Goal: Download file/media

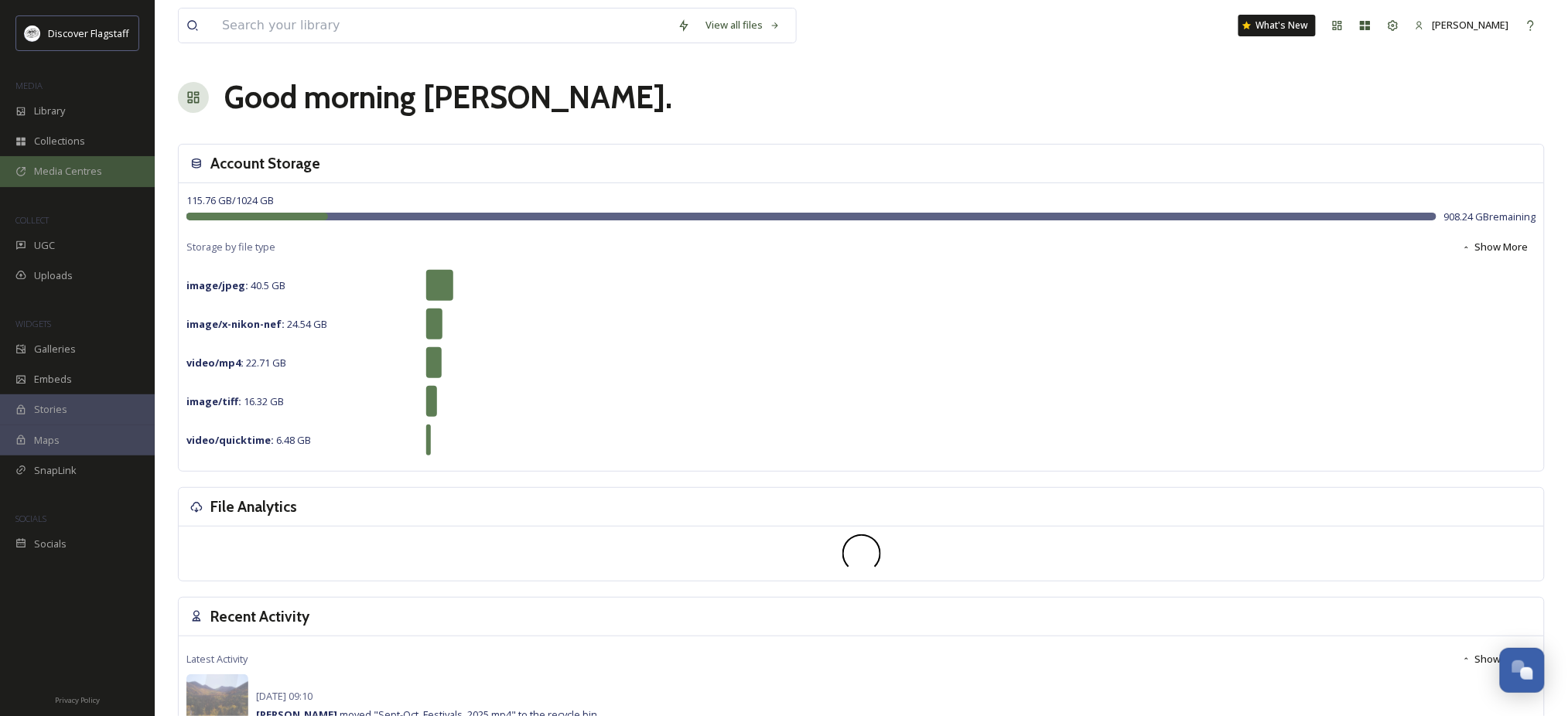
click at [55, 179] on span "Media Centres" at bounding box center [68, 171] width 68 height 15
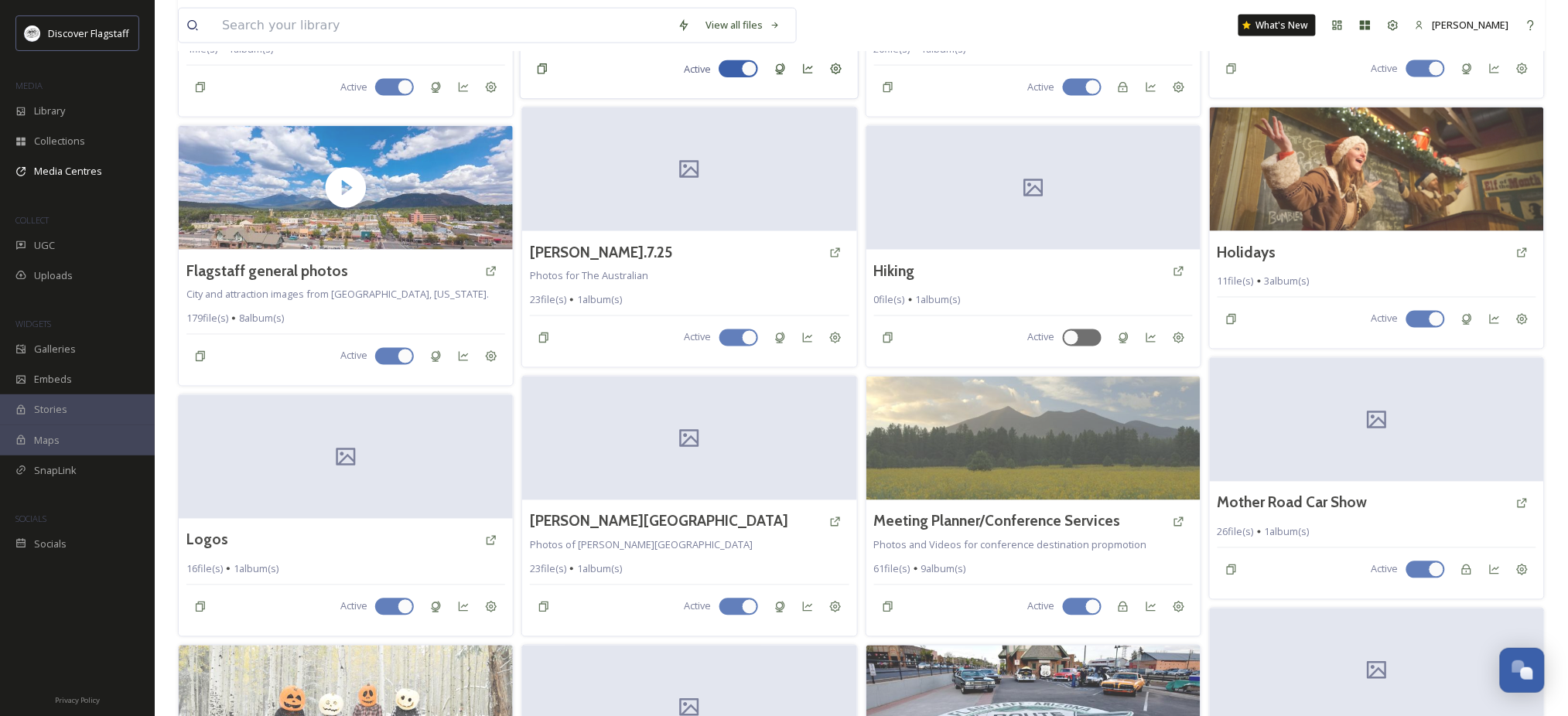
scroll to position [825, 0]
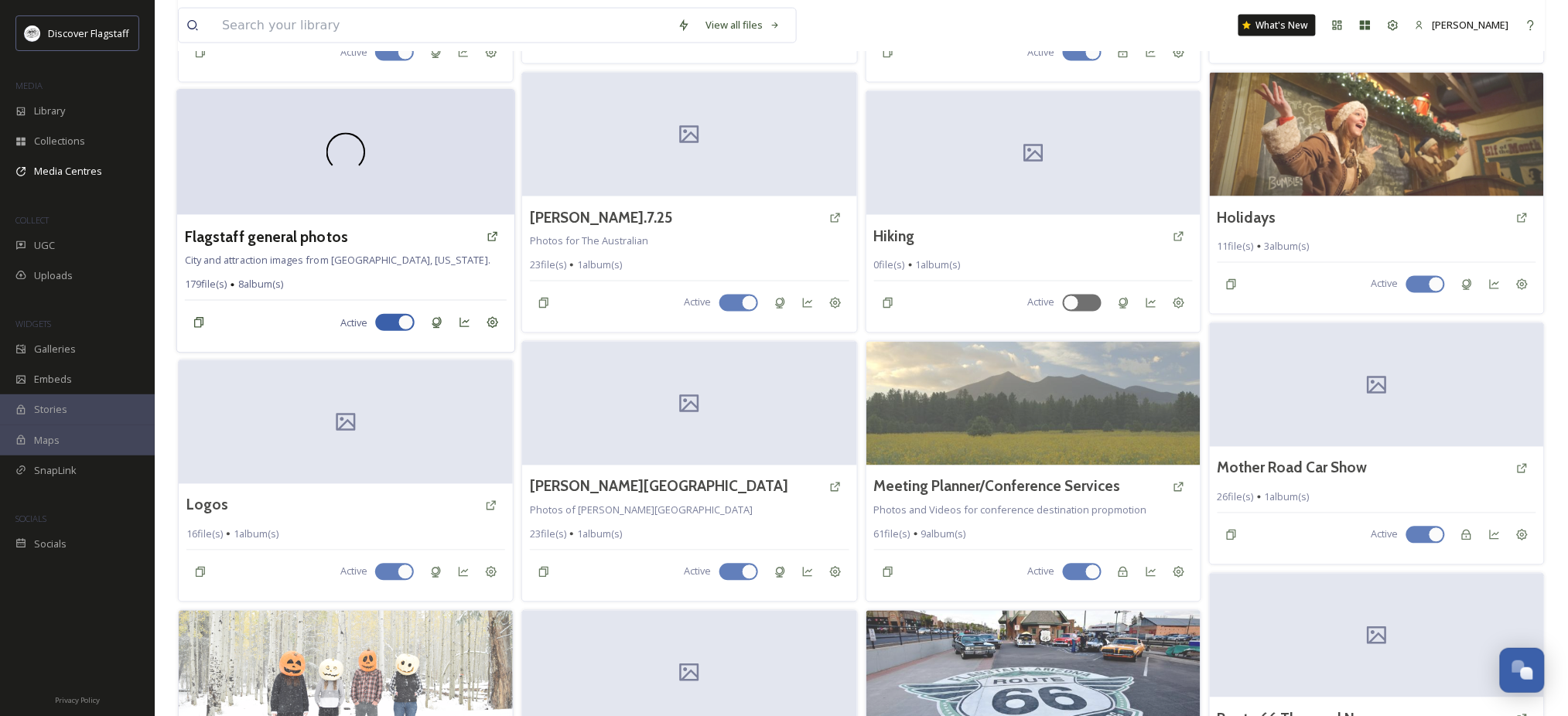
click at [222, 174] on div at bounding box center [346, 152] width 338 height 125
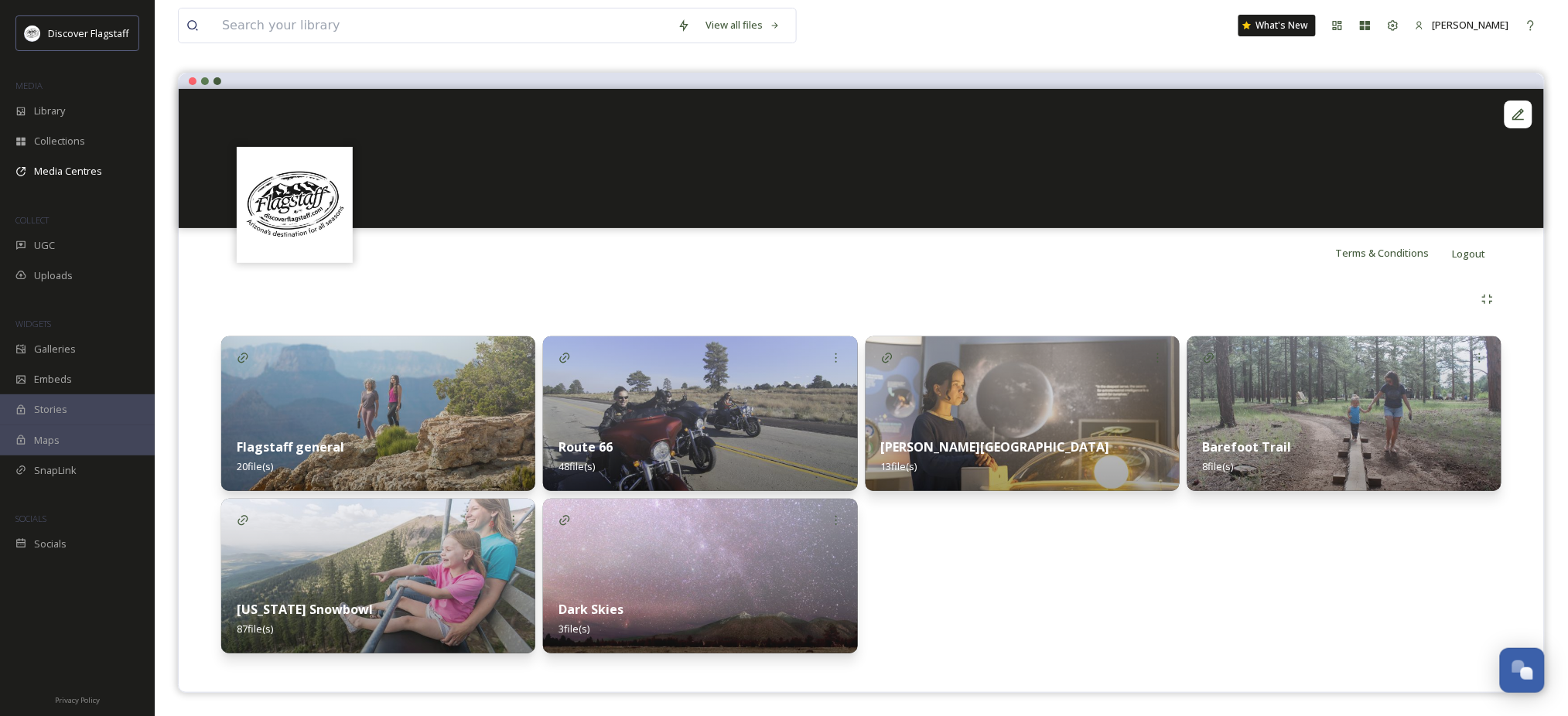
scroll to position [142, 0]
click at [716, 427] on div "Route 66 48 file(s)" at bounding box center [699, 457] width 314 height 69
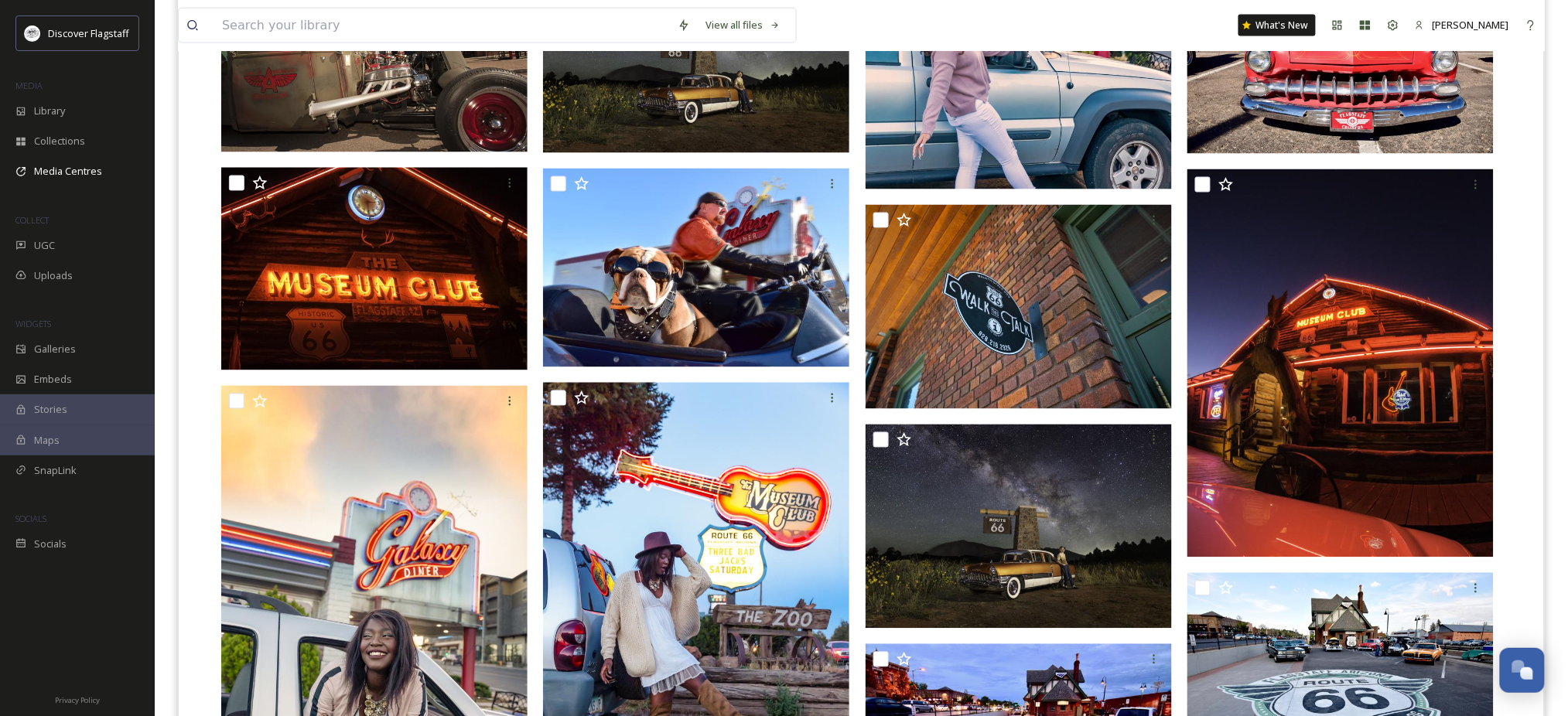
scroll to position [898, 0]
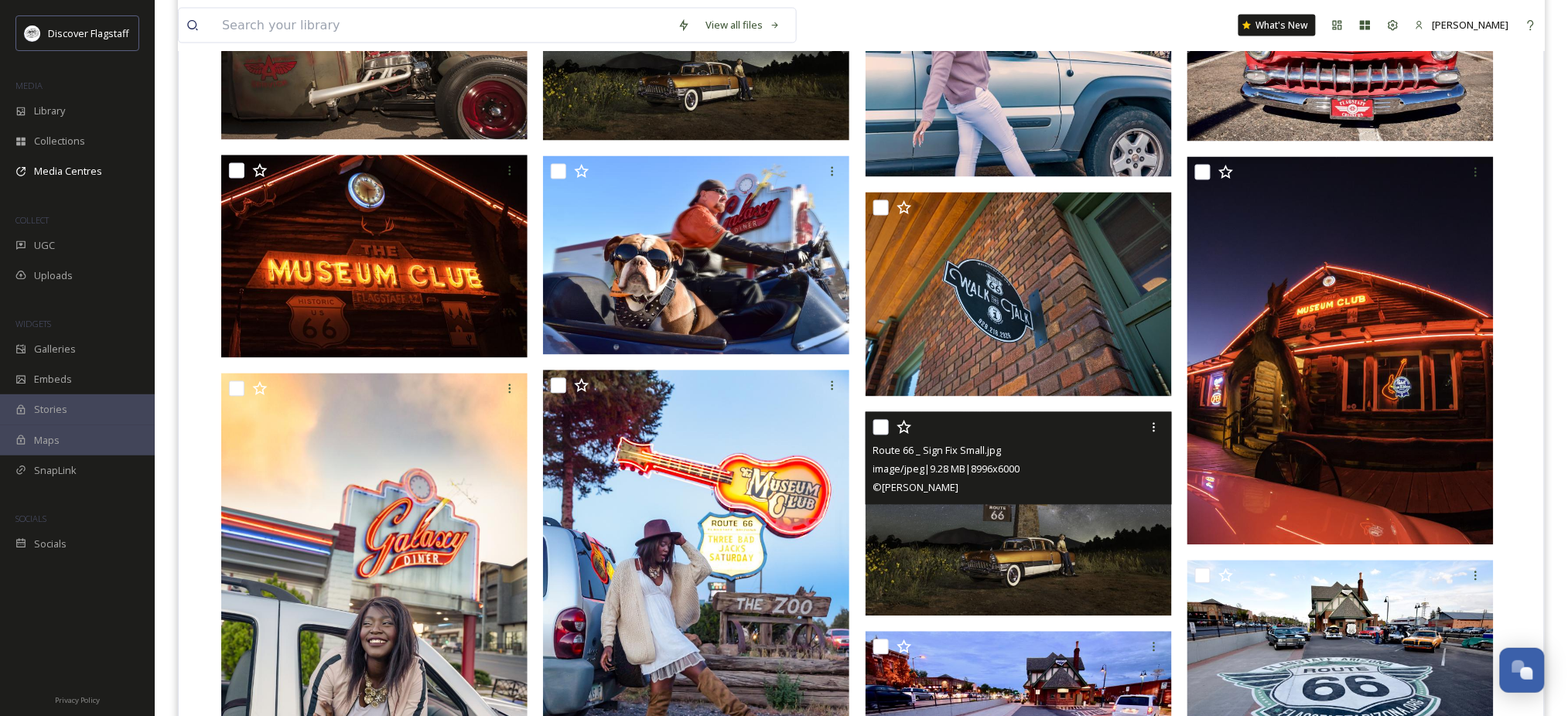
click at [1075, 593] on img at bounding box center [1018, 515] width 306 height 204
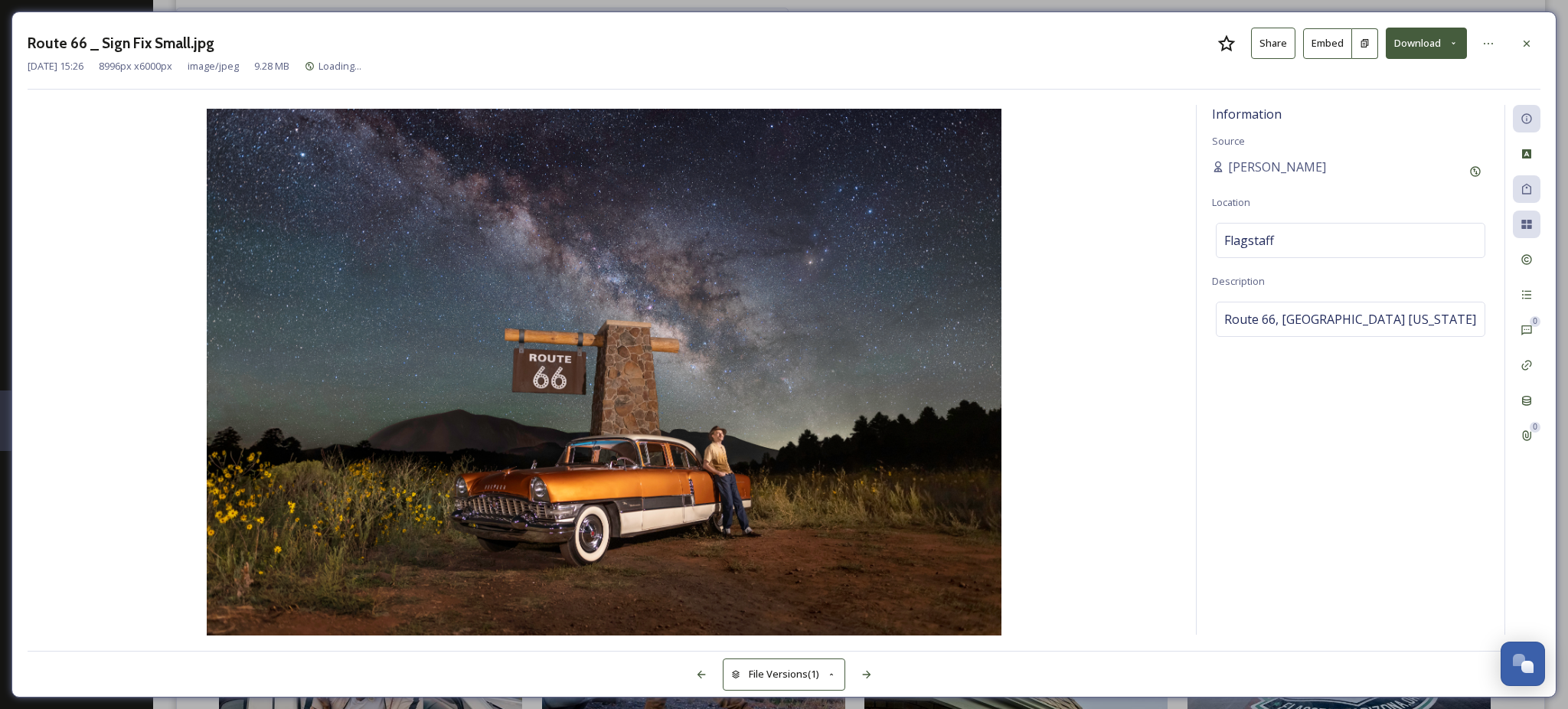
click at [1412, 37] on button "Download" at bounding box center [1426, 44] width 81 height 31
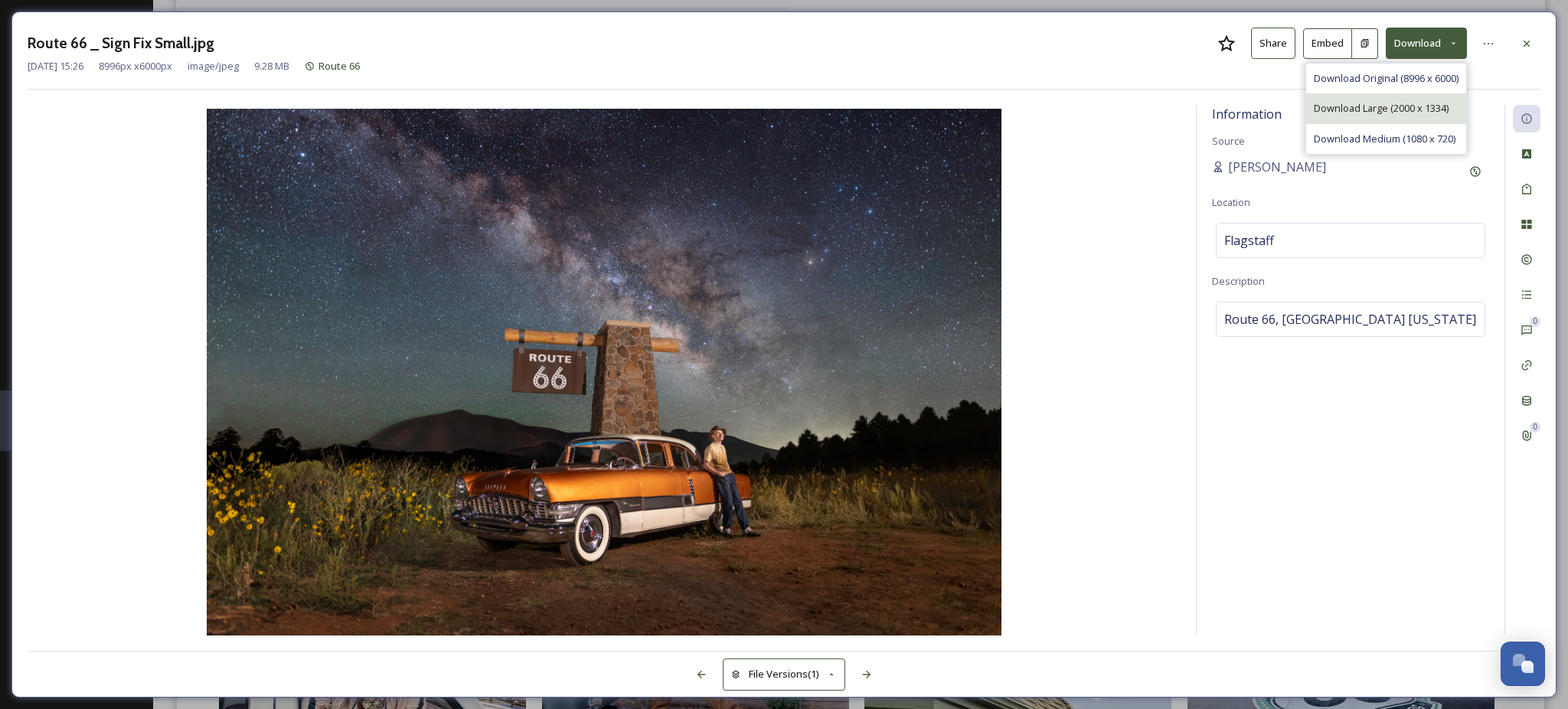
click at [1314, 116] on span "Download Large (2000 x 1334)" at bounding box center [1381, 108] width 135 height 15
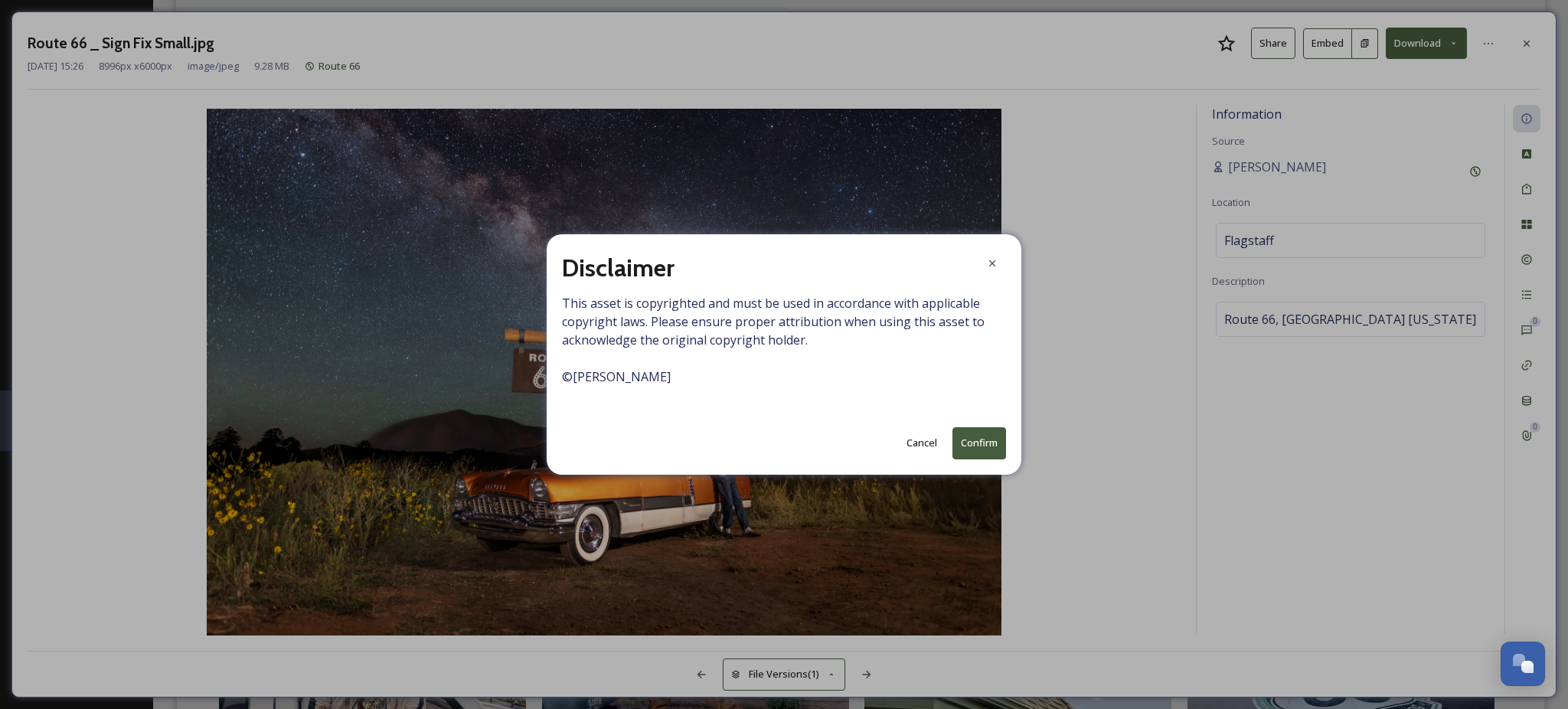
click at [982, 459] on button "Confirm" at bounding box center [979, 443] width 54 height 31
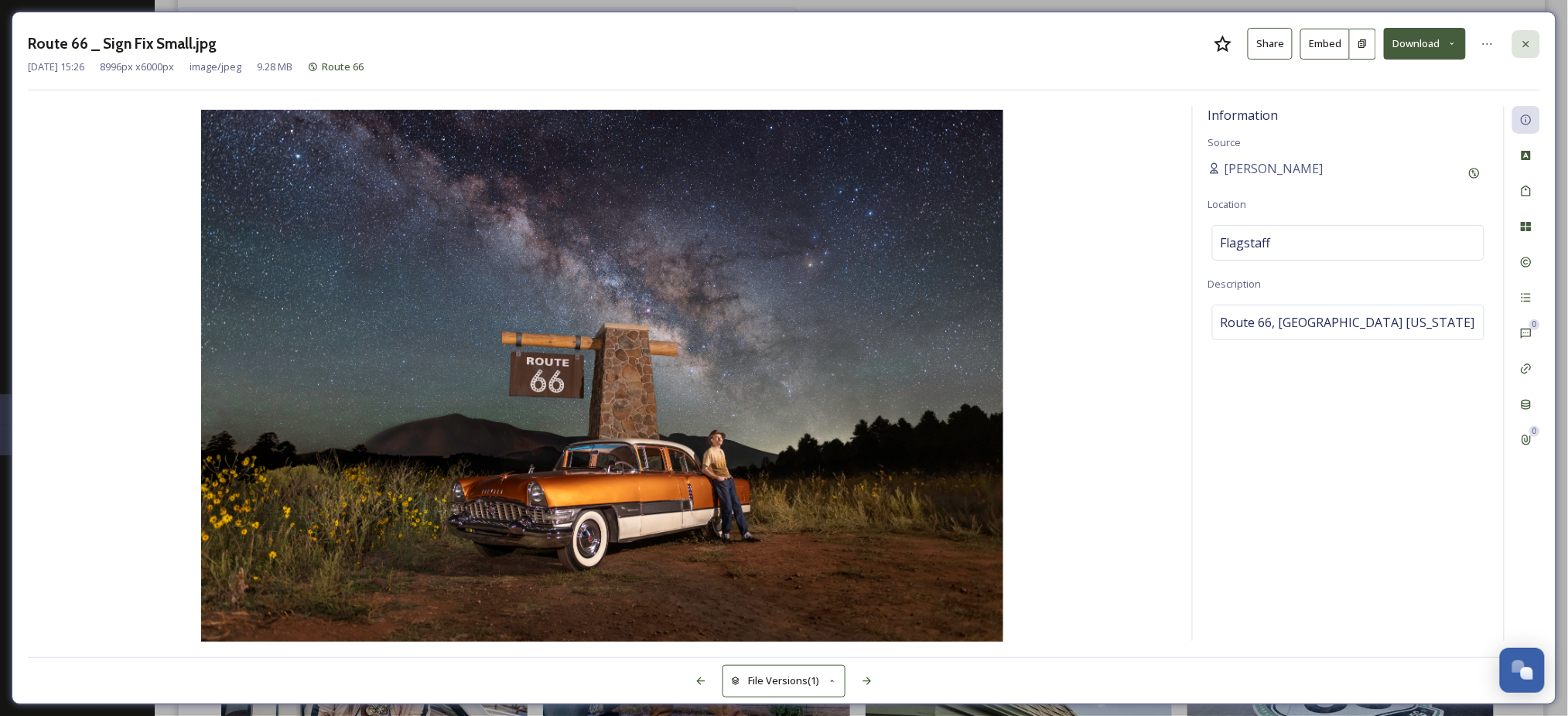
click at [1525, 39] on icon at bounding box center [1526, 44] width 12 height 12
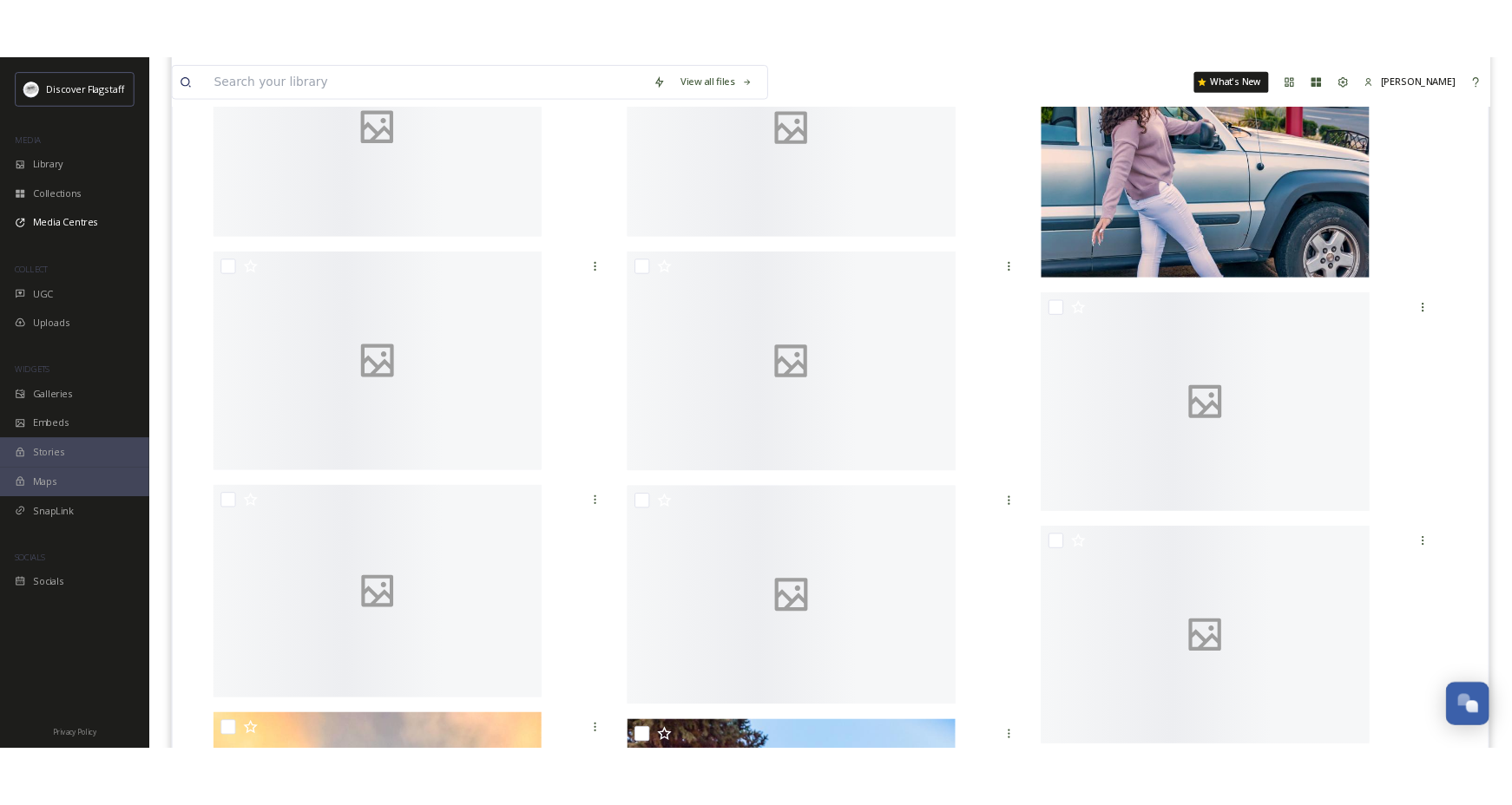
scroll to position [1341, 0]
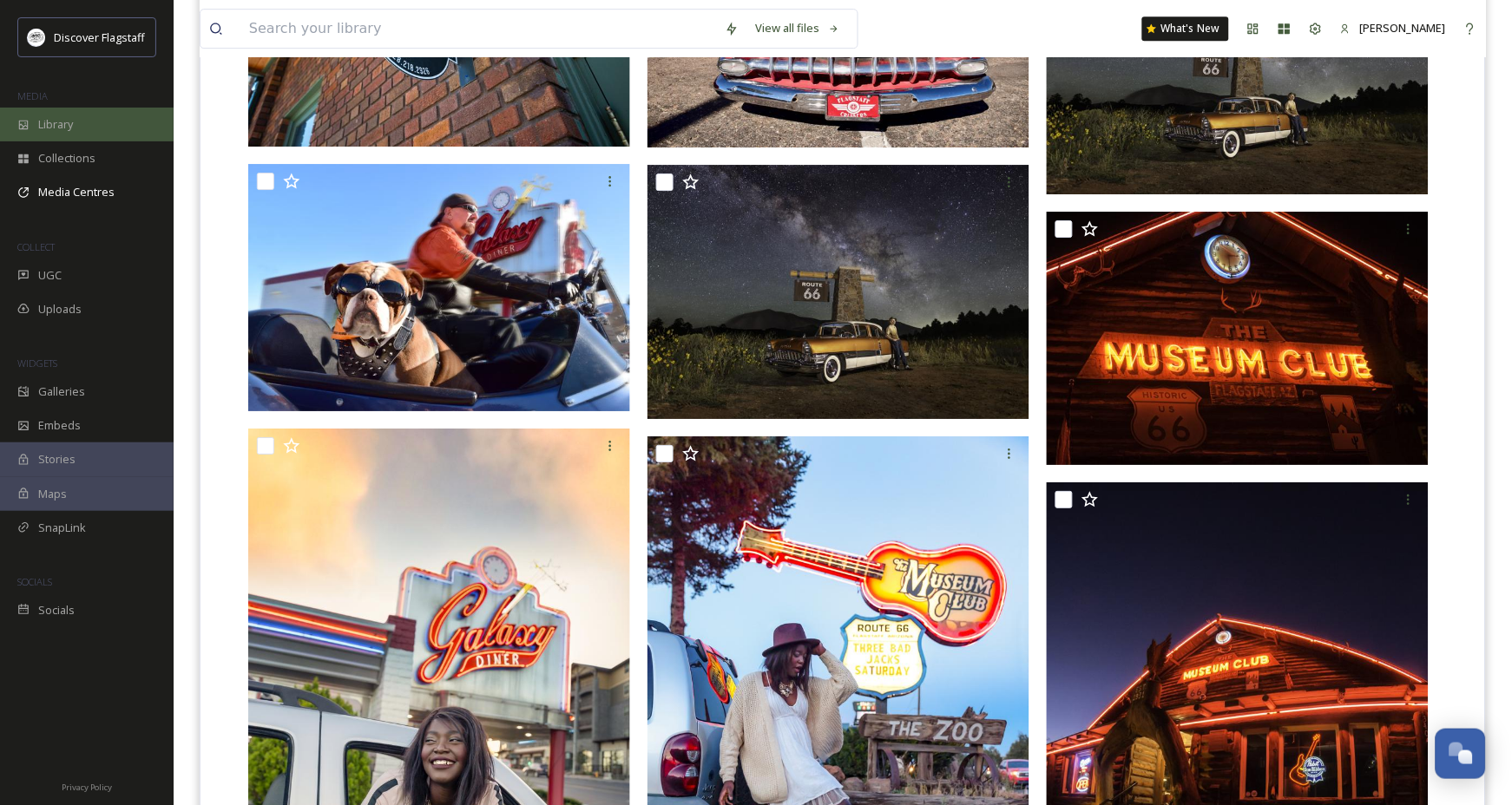
click at [39, 133] on span "Library" at bounding box center [55, 124] width 35 height 17
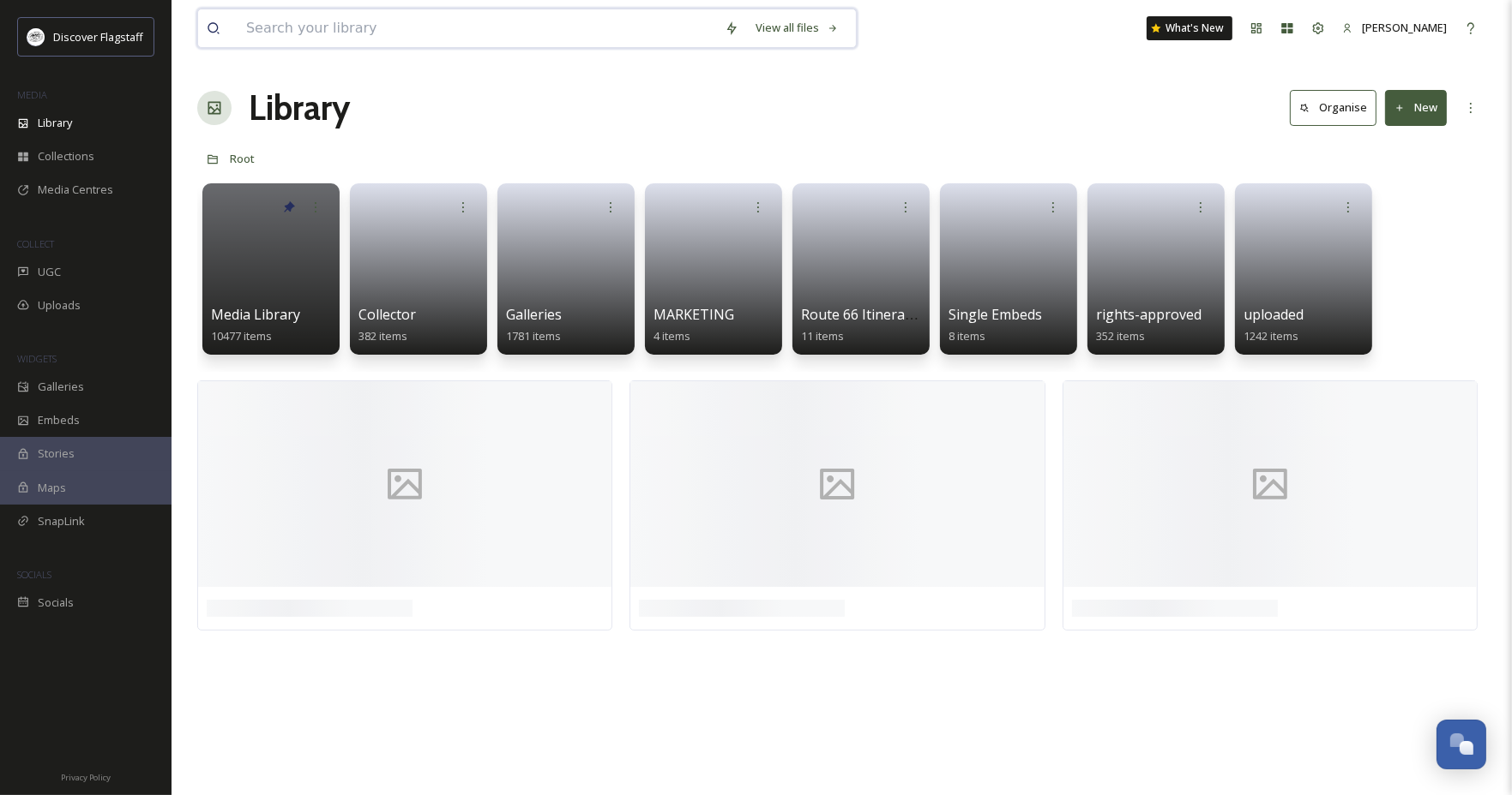
click at [393, 32] on input at bounding box center [477, 28] width 479 height 38
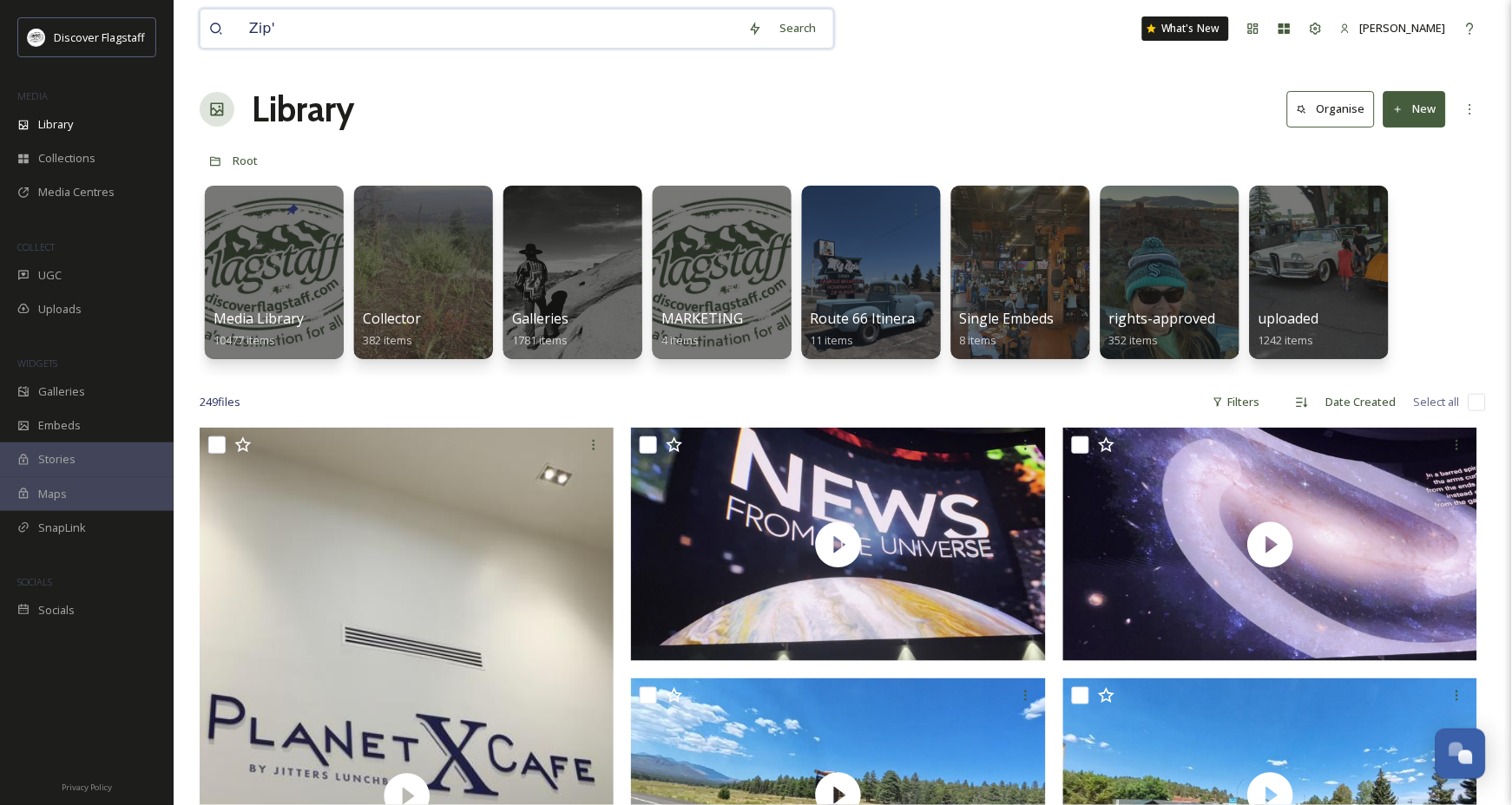
type input "Zip's"
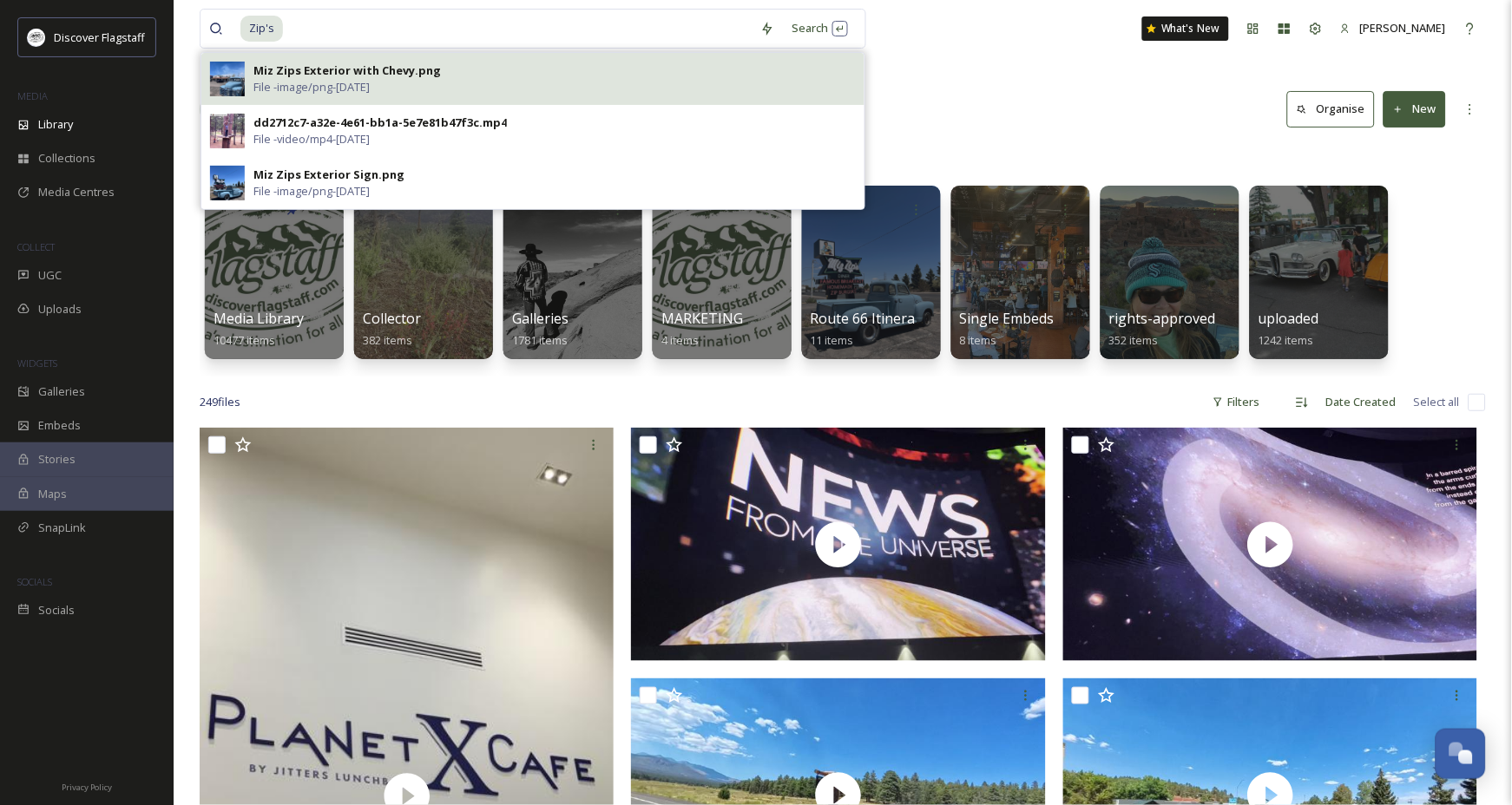
click at [393, 73] on div "Miz Zips Exterior with Chevy.png" at bounding box center [347, 70] width 188 height 17
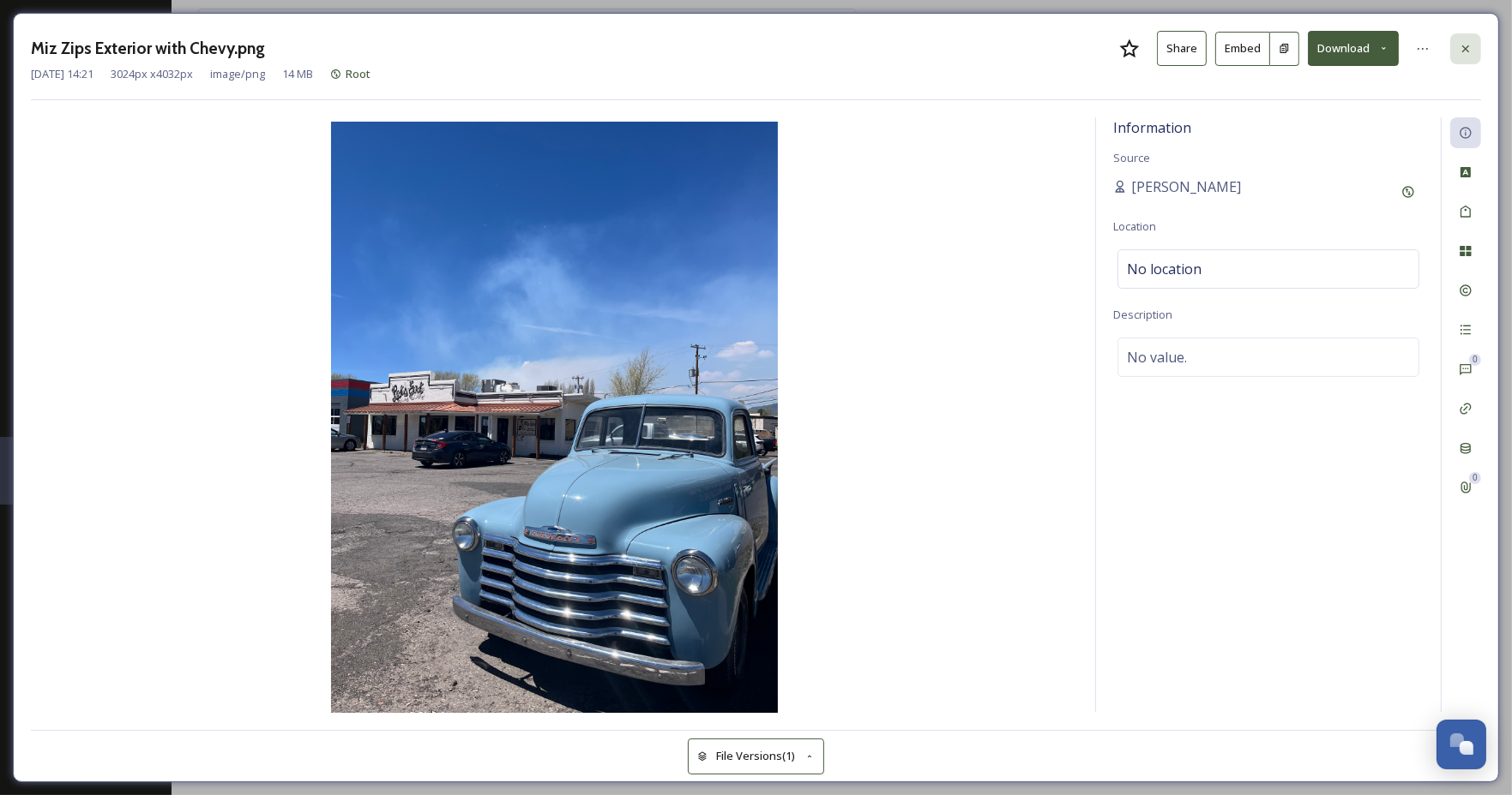
click at [1468, 56] on icon at bounding box center [1465, 49] width 14 height 14
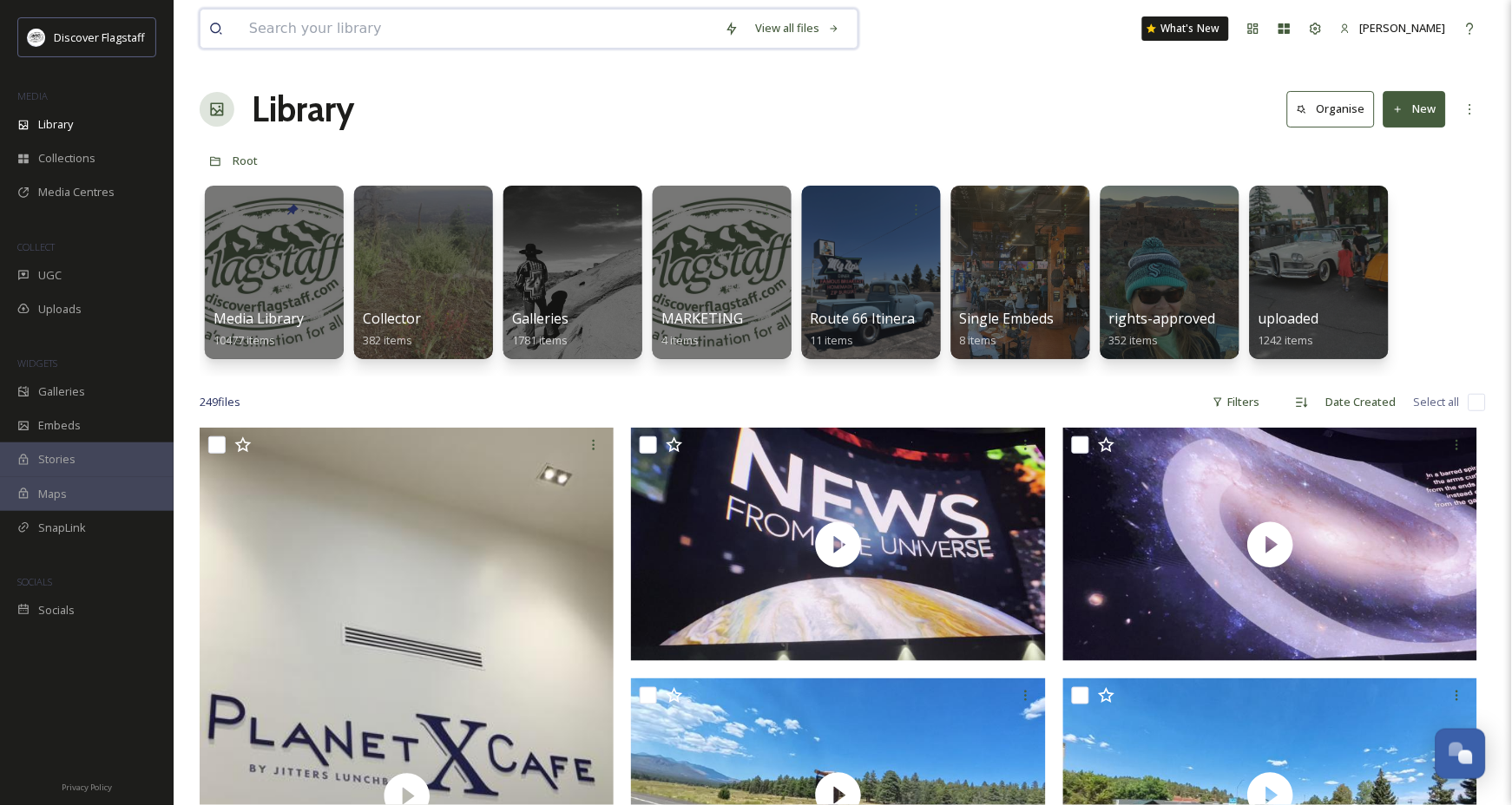
click at [590, 26] on input at bounding box center [479, 29] width 476 height 38
type input "Zip"
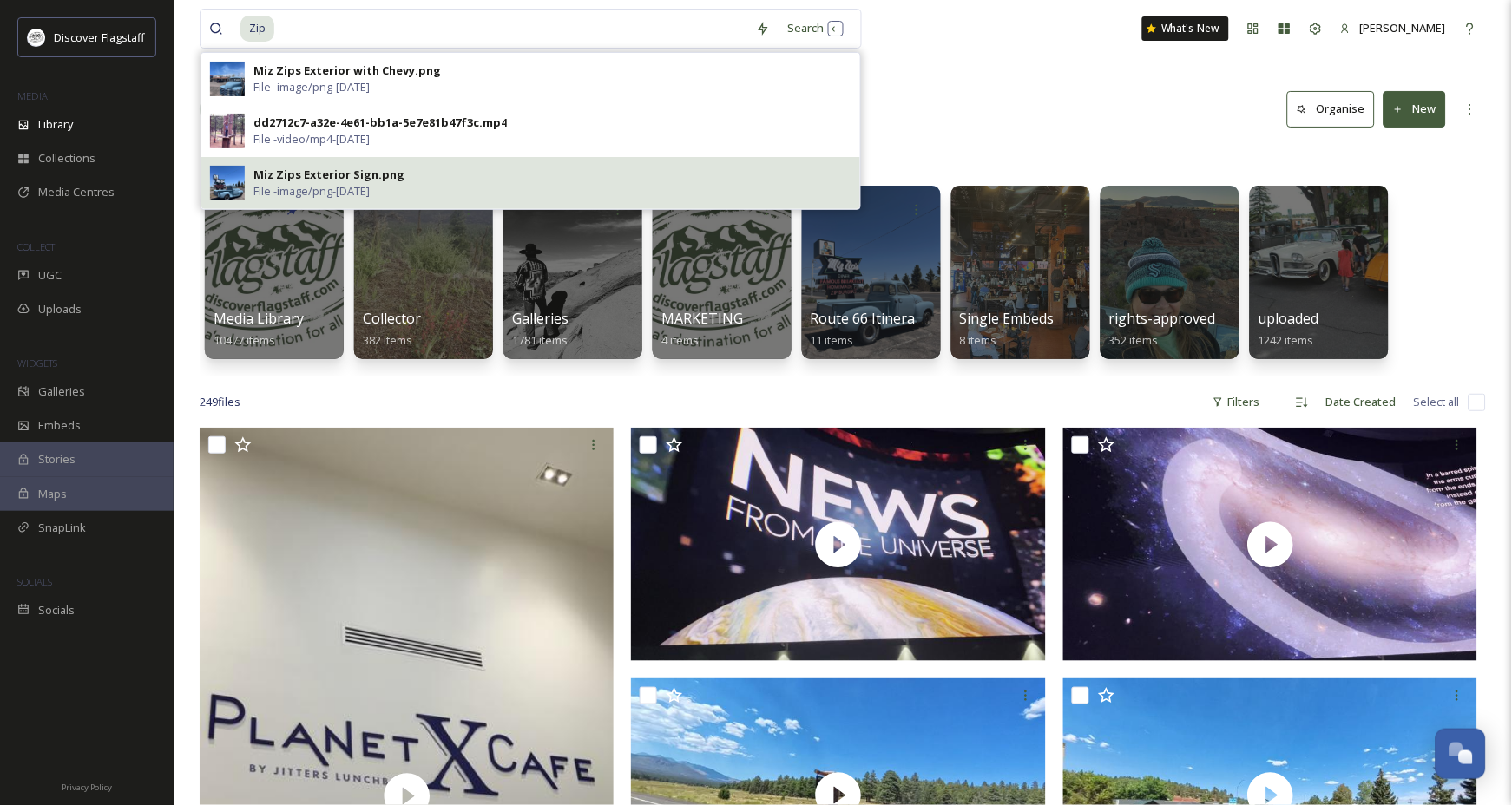
click at [389, 183] on div "Miz Zips Exterior Sign.png" at bounding box center [329, 175] width 151 height 17
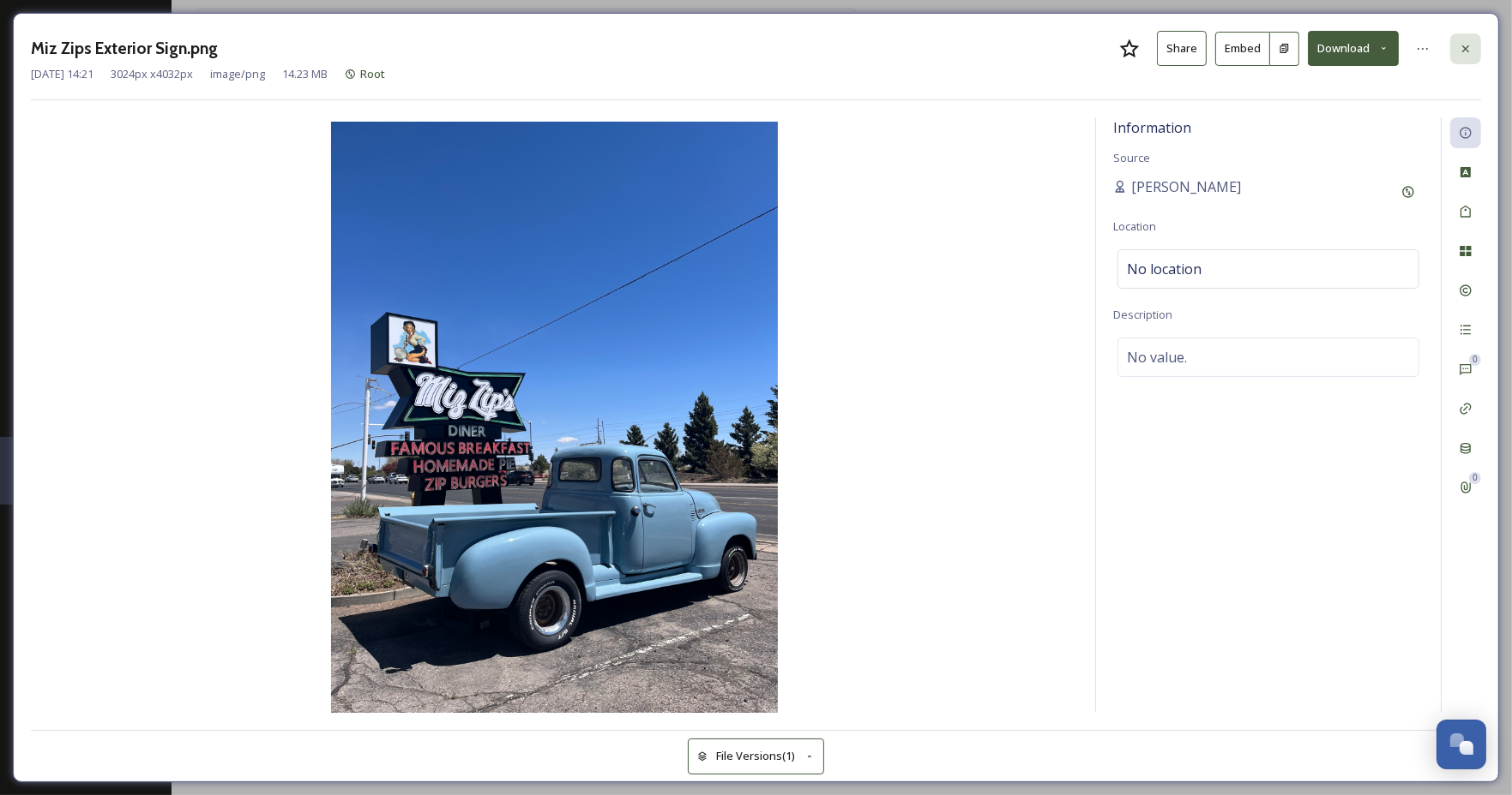
click at [1463, 39] on div at bounding box center [1465, 49] width 31 height 31
